Goal: Task Accomplishment & Management: Manage account settings

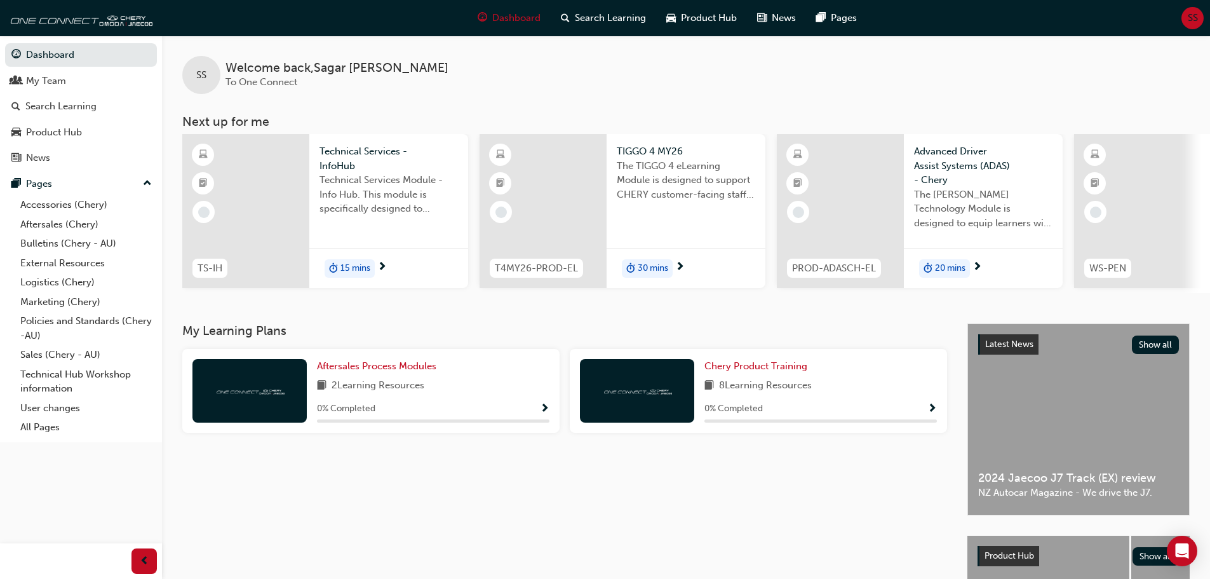
click at [1195, 24] on span "SS" at bounding box center [1193, 18] width 10 height 15
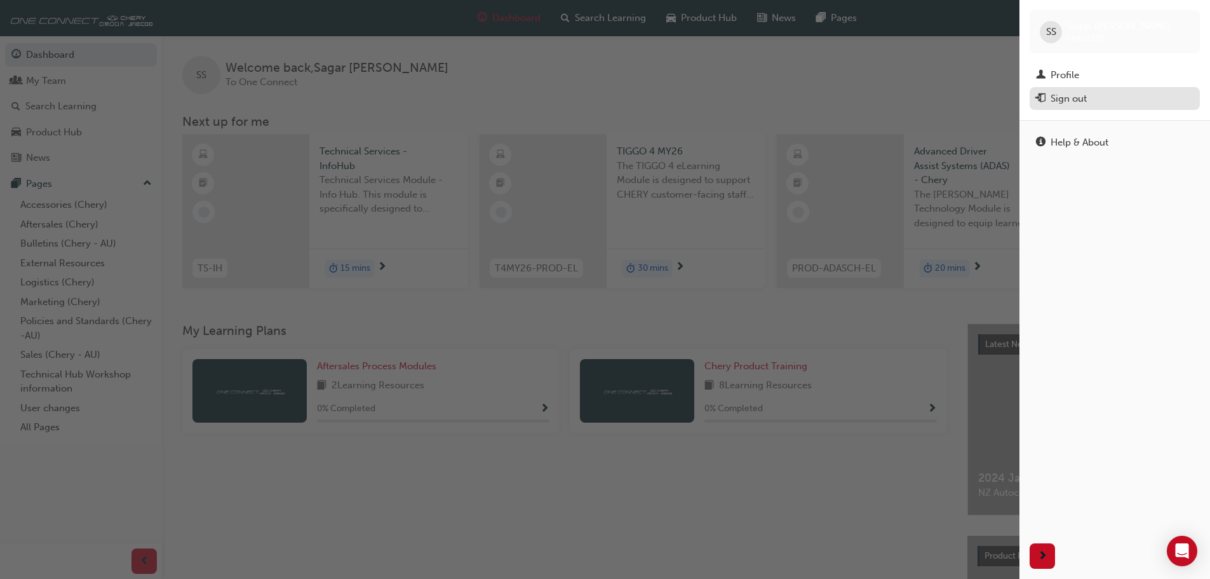
click at [1099, 94] on div "Sign out" at bounding box center [1115, 99] width 158 height 16
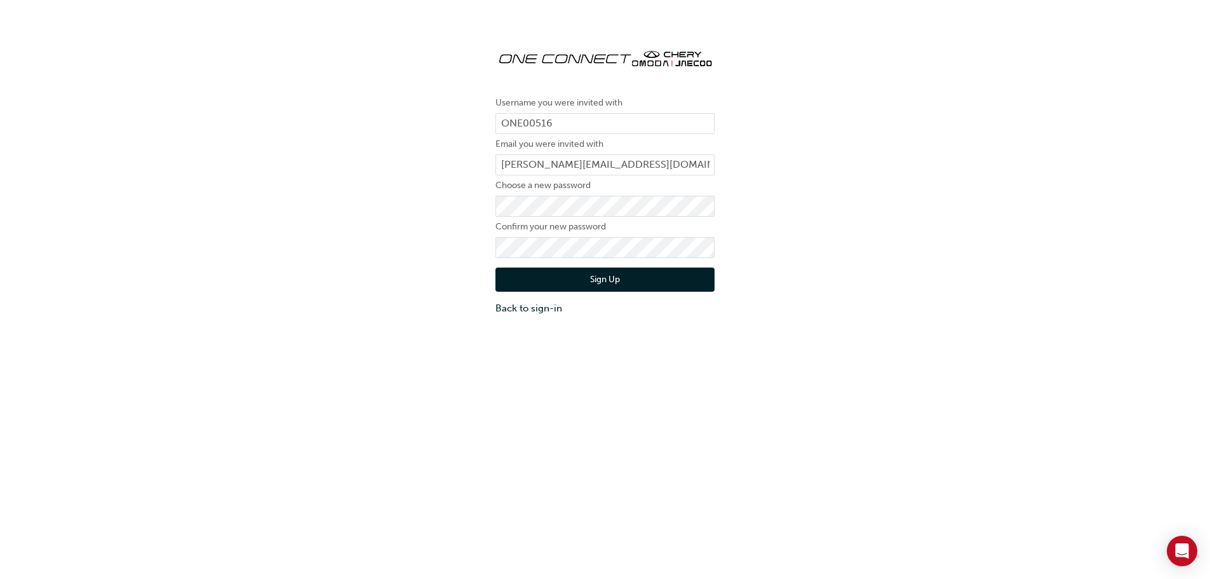
click at [539, 276] on button "Sign Up" at bounding box center [605, 280] width 219 height 24
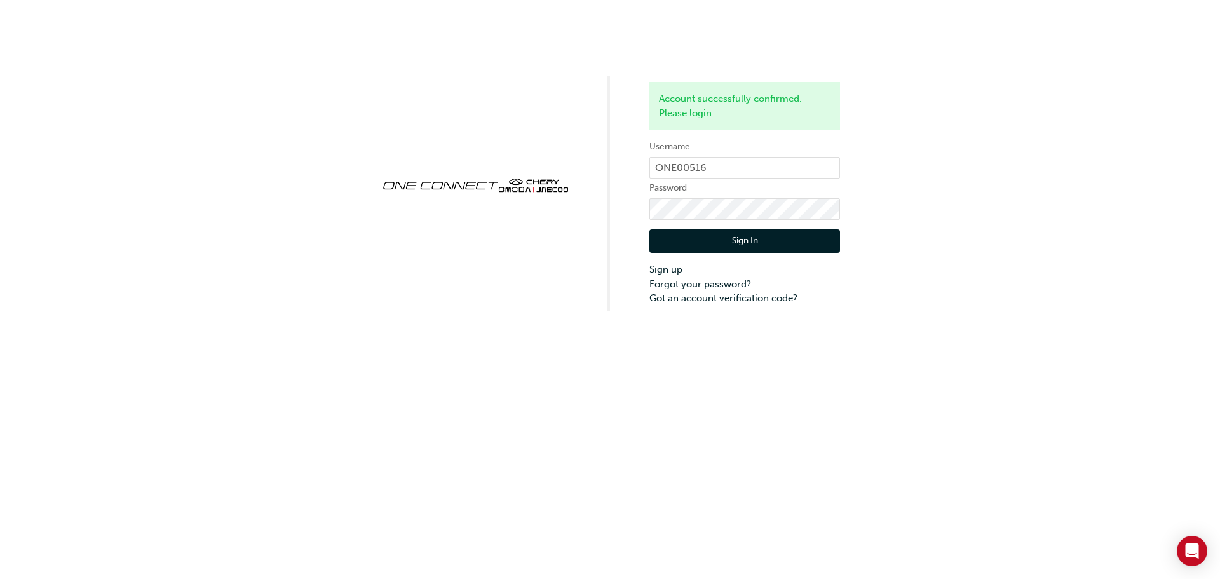
click at [745, 241] on button "Sign In" at bounding box center [744, 241] width 191 height 24
